Goal: Ask a question: Seek information or help from site administrators or community

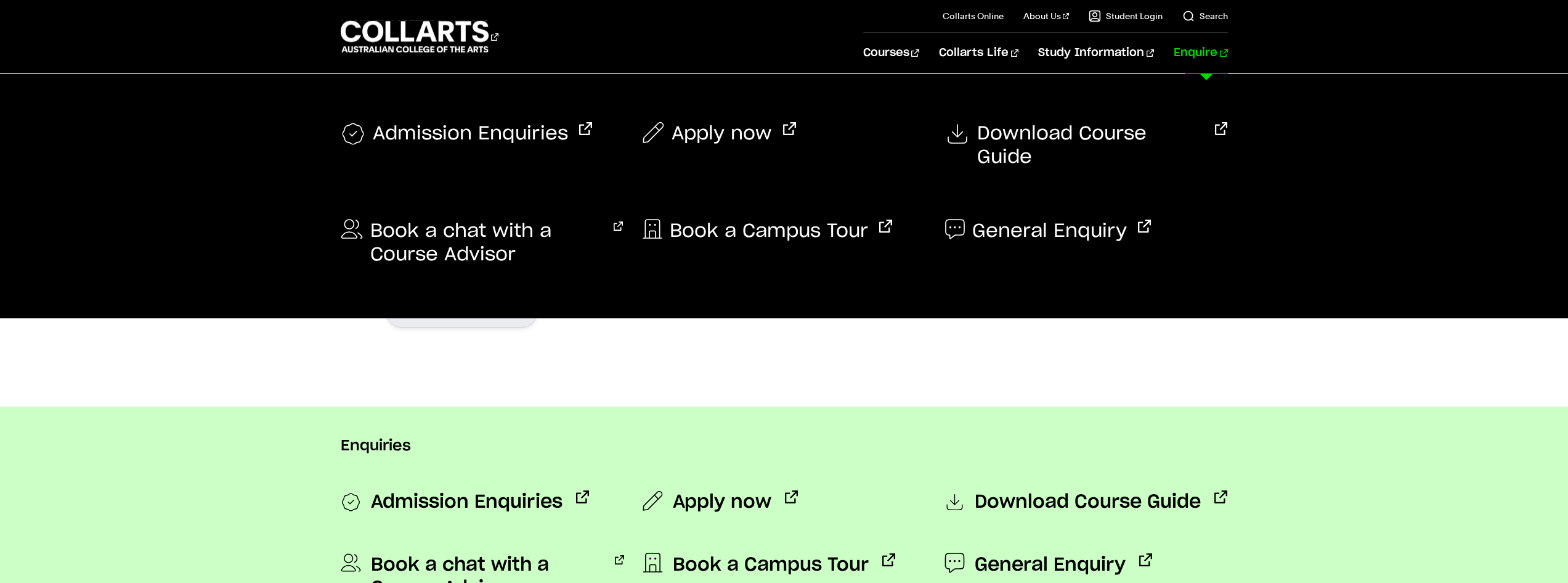
click at [1219, 52] on link "Enquire" at bounding box center [1200, 53] width 54 height 41
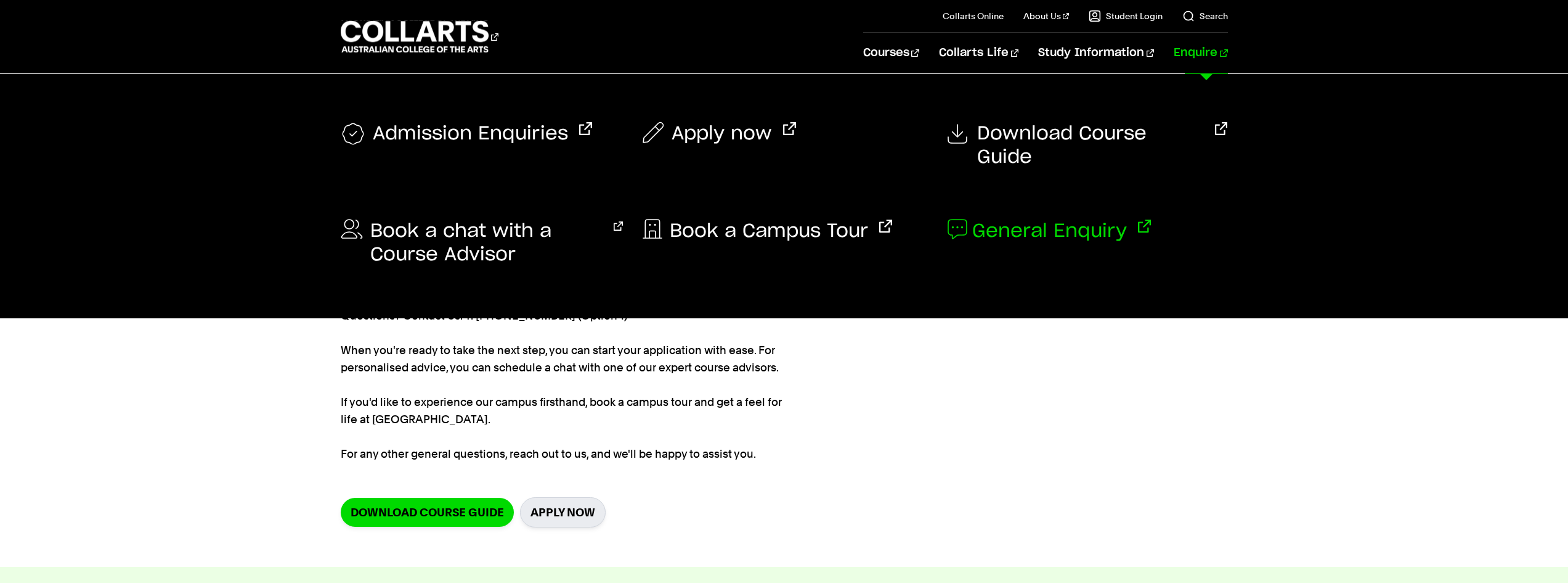
click at [1063, 219] on span "General Enquiry" at bounding box center [1050, 231] width 155 height 23
